Goal: Check status: Check status

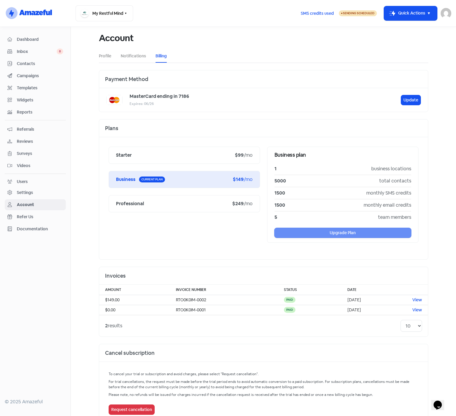
scroll to position [16, 0]
